Goal: Check status

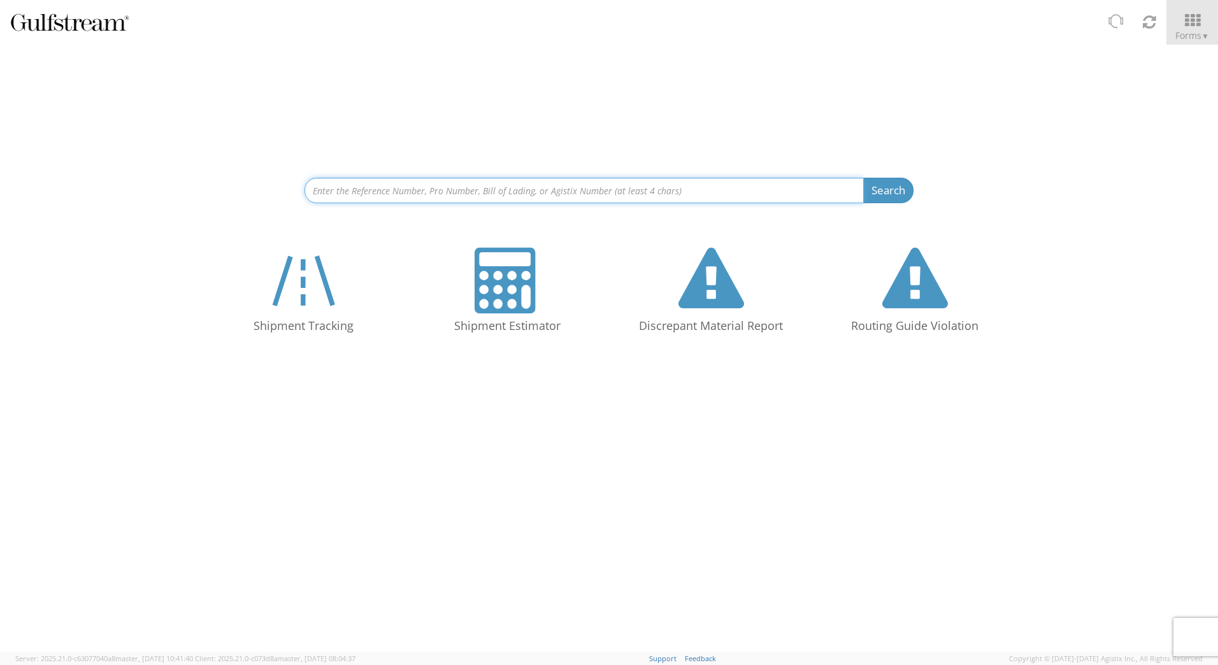
click at [376, 196] on input at bounding box center [583, 190] width 559 height 25
paste input "80772379"
type input "80772379"
drag, startPoint x: 443, startPoint y: 188, endPoint x: 166, endPoint y: 182, distance: 277.8
click at [170, 183] on div "80772379 Search Refine By Ship From Date To" at bounding box center [609, 124] width 1218 height 159
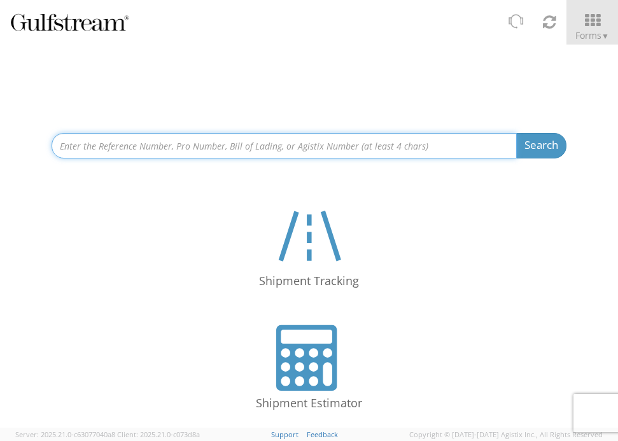
click at [130, 150] on input at bounding box center [285, 145] width 466 height 25
paste input "882054881637"
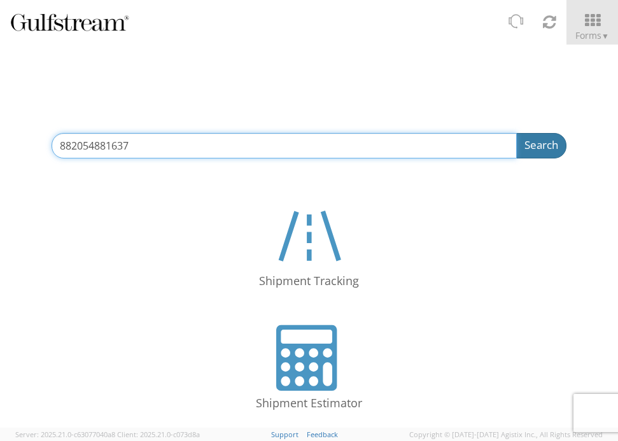
type input "882054881637"
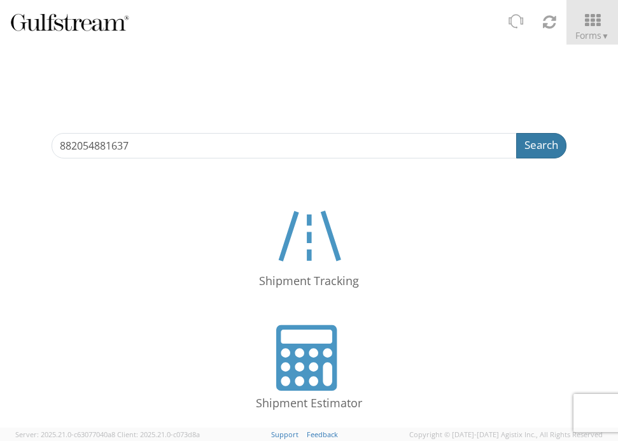
click at [525, 155] on button "Search" at bounding box center [542, 145] width 50 height 25
